Goal: Complete application form

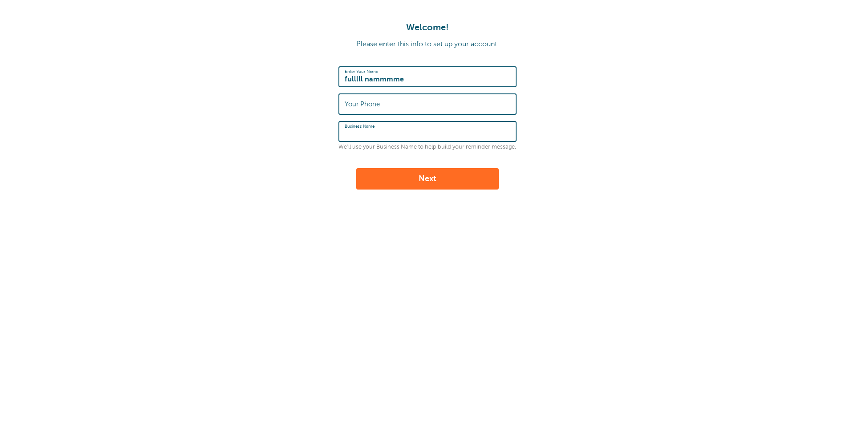
click at [392, 134] on input "Business Name" at bounding box center [428, 131] width 166 height 19
type input "cccccccc"
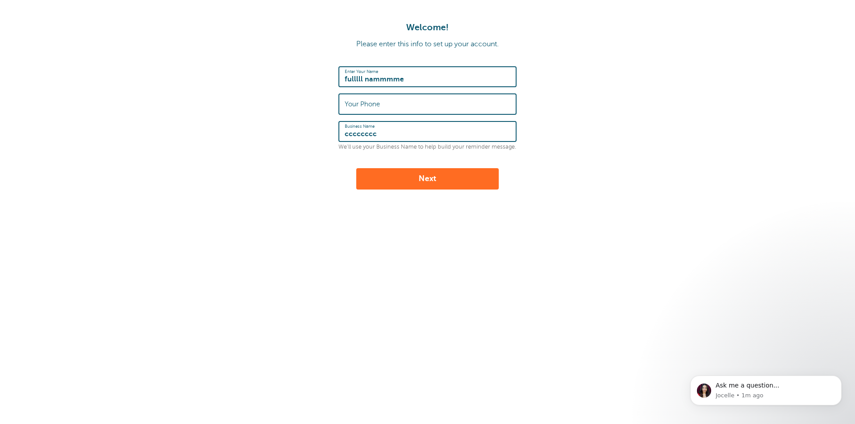
click at [428, 177] on button "Next" at bounding box center [427, 178] width 142 height 21
type input "2345556655"
click at [443, 178] on button "Next" at bounding box center [427, 178] width 142 height 21
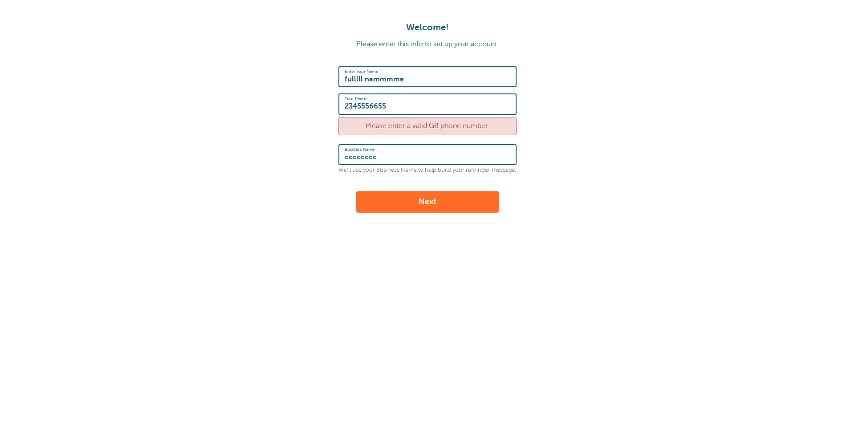
click at [423, 102] on input "2345556655" at bounding box center [428, 103] width 166 height 19
click at [345, 102] on input "2345556655" at bounding box center [428, 103] width 166 height 19
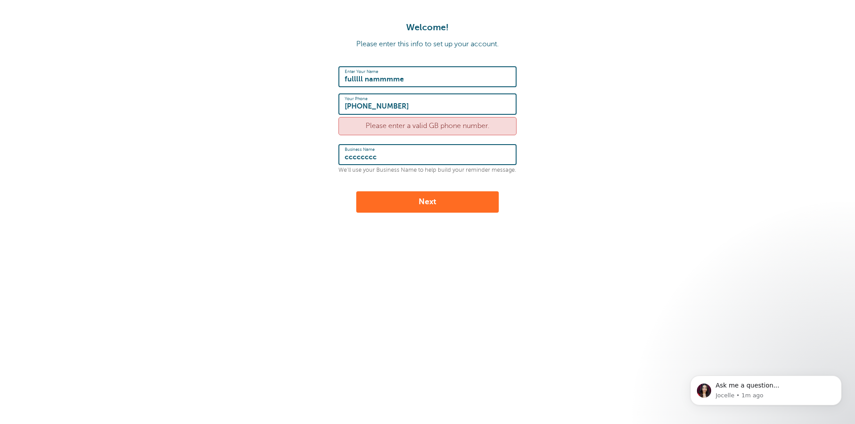
type input "[PHONE_NUMBER]"
click at [466, 202] on button "Next" at bounding box center [427, 201] width 142 height 21
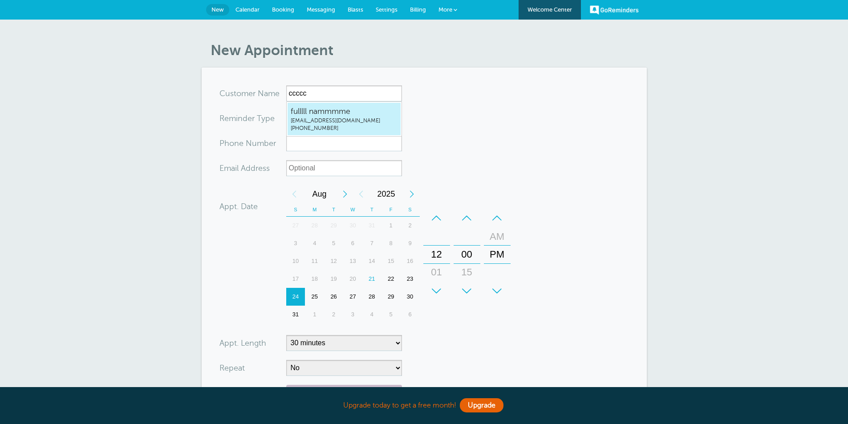
type input "cccccc"
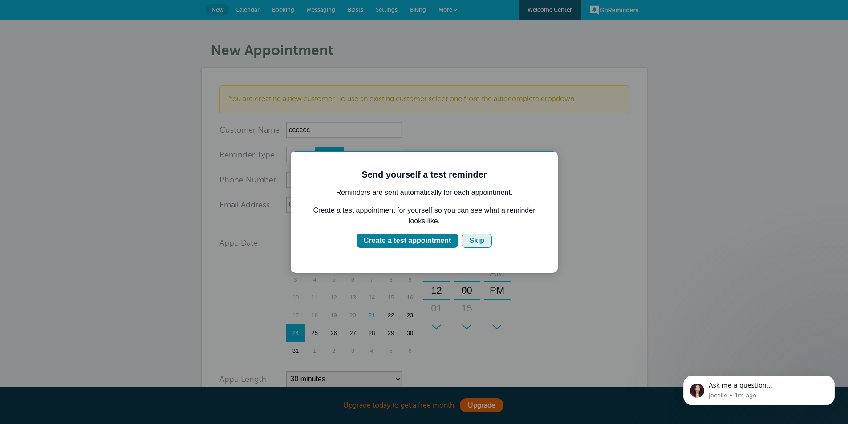
click at [480, 240] on div "Skip" at bounding box center [476, 241] width 15 height 11
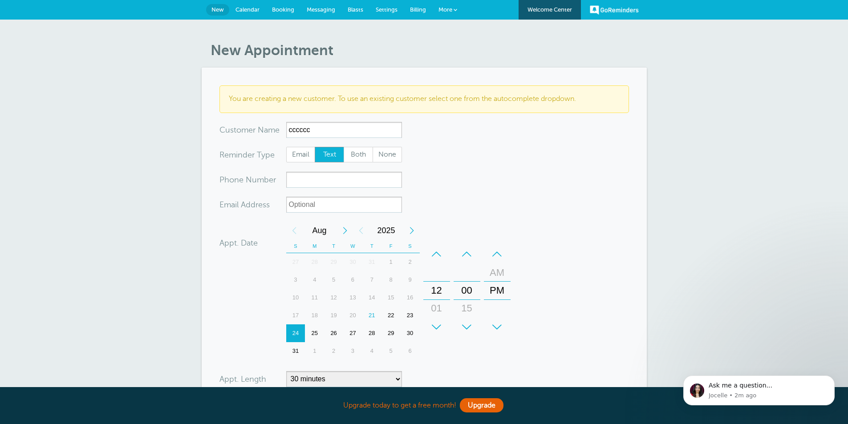
click at [694, 248] on div "New Appointment You are creating a new customer. To use an existing customer se…" at bounding box center [424, 280] width 848 height 521
